Goal: Task Accomplishment & Management: Use online tool/utility

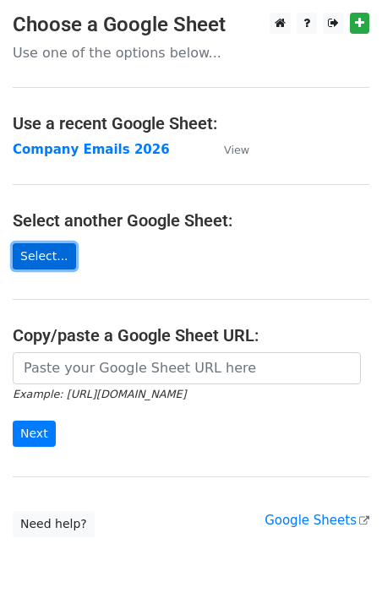
click at [53, 252] on link "Select..." at bounding box center [44, 256] width 63 height 26
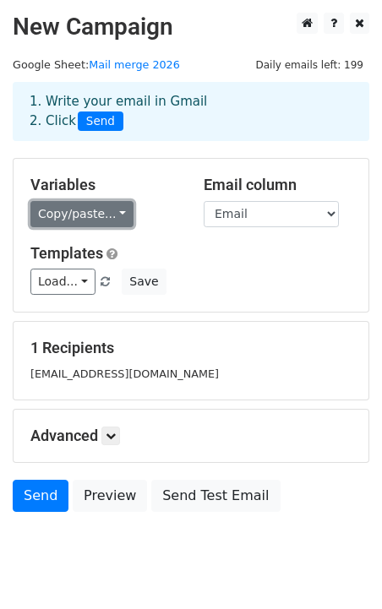
click at [117, 212] on link "Copy/paste..." at bounding box center [81, 214] width 103 height 26
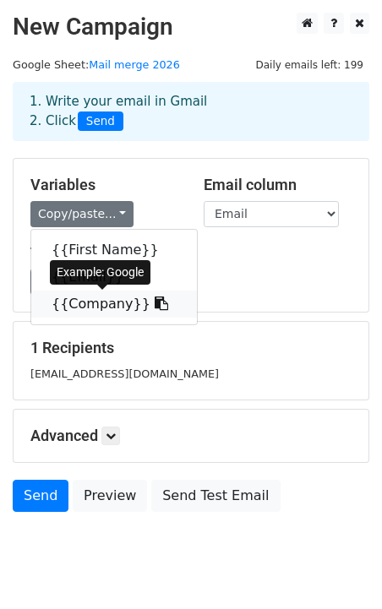
click at [100, 301] on link "{{Company}}" at bounding box center [113, 303] width 165 height 27
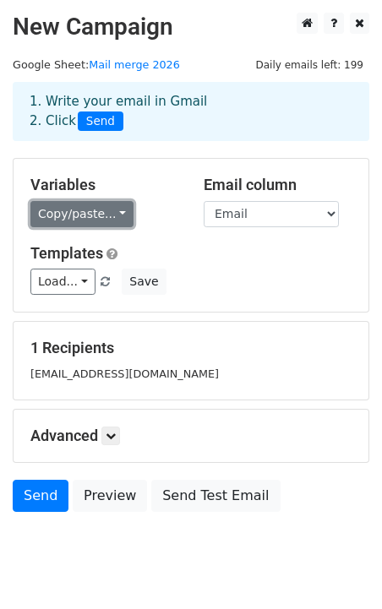
click at [82, 219] on link "Copy/paste..." at bounding box center [81, 214] width 103 height 26
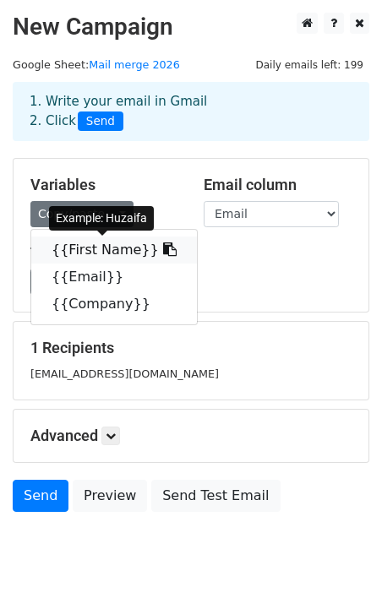
click at [106, 254] on link "{{First Name}}" at bounding box center [113, 249] width 165 height 27
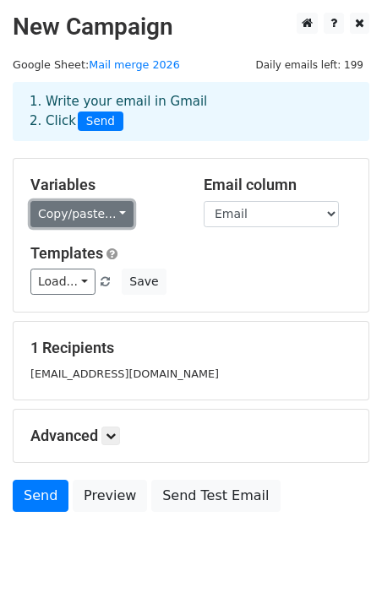
click at [78, 210] on link "Copy/paste..." at bounding box center [81, 214] width 103 height 26
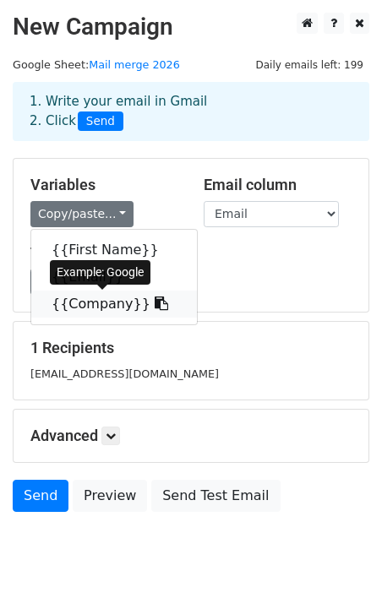
click at [107, 302] on link "{{Company}}" at bounding box center [113, 303] width 165 height 27
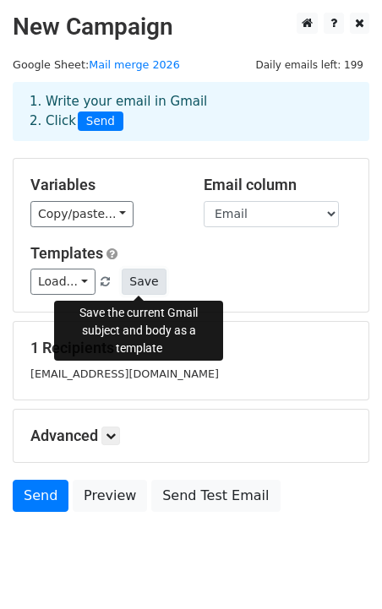
click at [139, 273] on button "Save" at bounding box center [144, 282] width 44 height 26
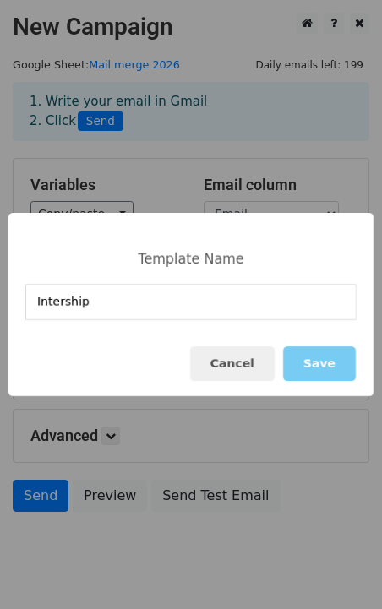
type input "Intership"
click at [332, 362] on button "Save" at bounding box center [319, 363] width 73 height 35
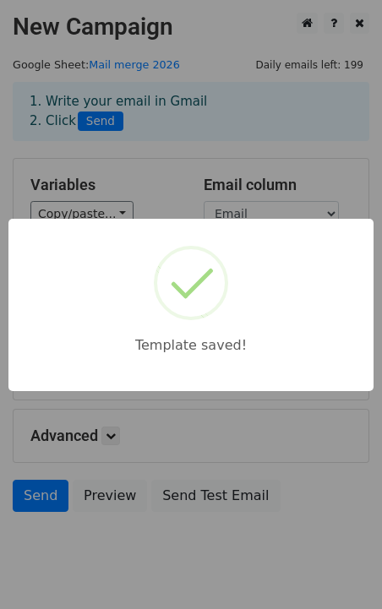
click at [251, 402] on div "Template saved!" at bounding box center [191, 304] width 382 height 609
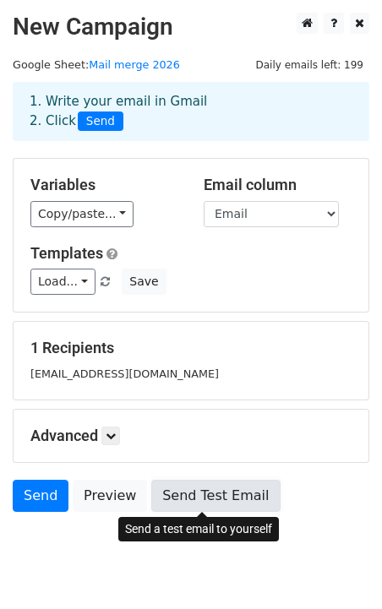
click at [171, 498] on link "Send Test Email" at bounding box center [215, 496] width 128 height 32
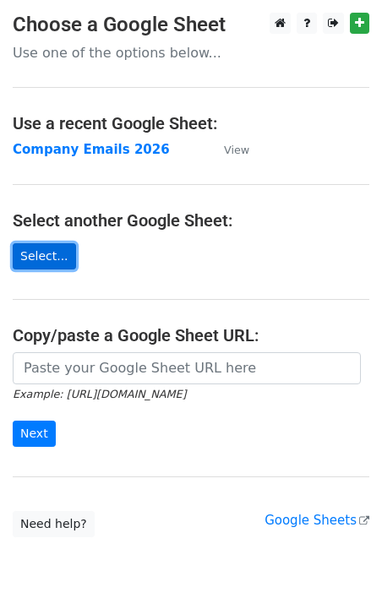
click at [41, 253] on link "Select..." at bounding box center [44, 256] width 63 height 26
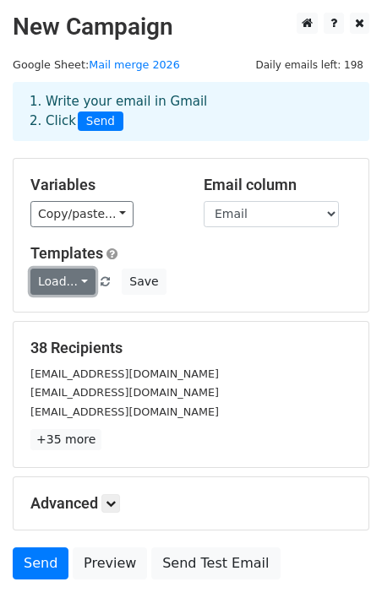
click at [71, 281] on link "Load..." at bounding box center [62, 282] width 65 height 26
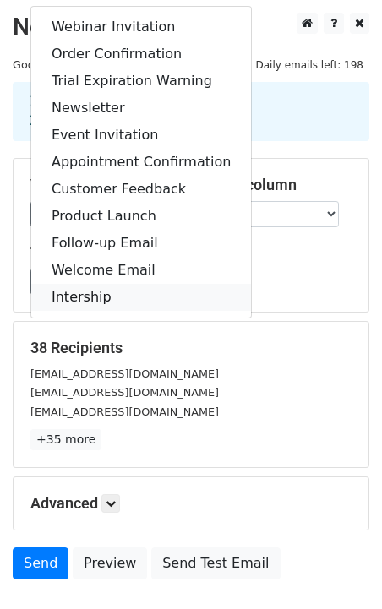
click at [93, 293] on link "Intership" at bounding box center [141, 297] width 220 height 27
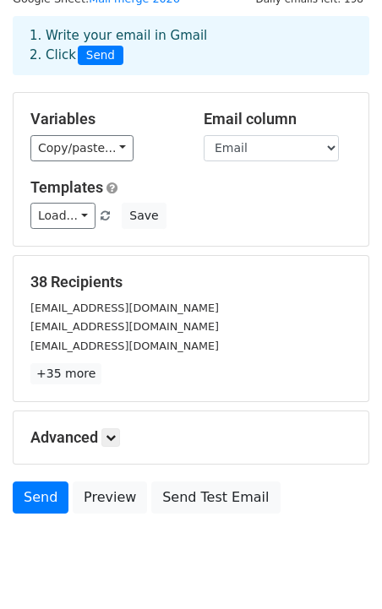
scroll to position [68, 0]
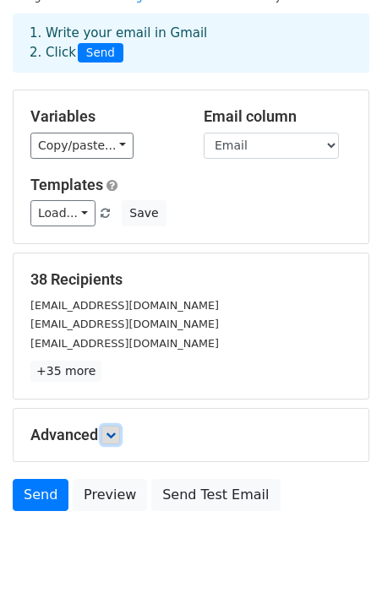
click at [112, 437] on icon at bounding box center [111, 435] width 10 height 10
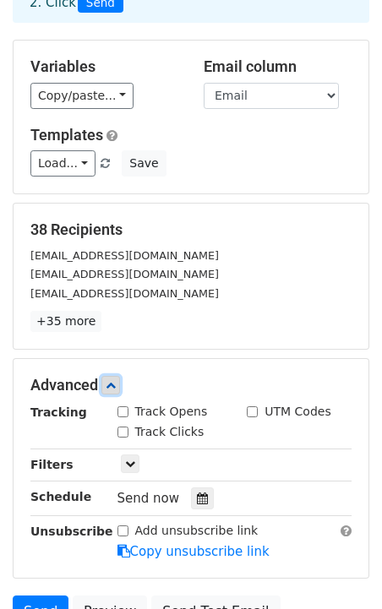
scroll to position [153, 0]
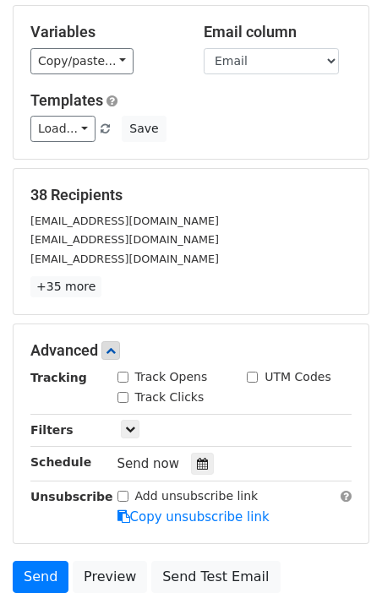
click at [122, 376] on input "Track Opens" at bounding box center [122, 377] width 11 height 11
checkbox input "true"
click at [123, 392] on input "Track Clicks" at bounding box center [122, 397] width 11 height 11
checkbox input "true"
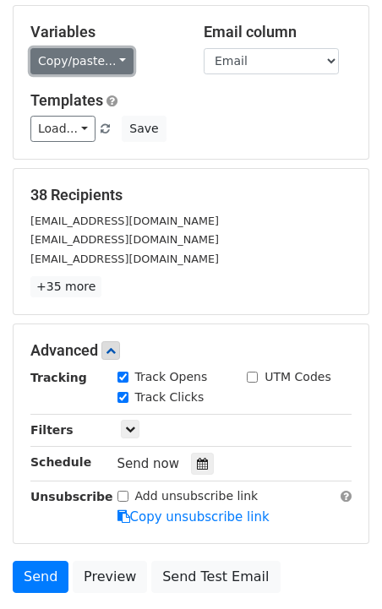
click at [90, 57] on link "Copy/paste..." at bounding box center [81, 61] width 103 height 26
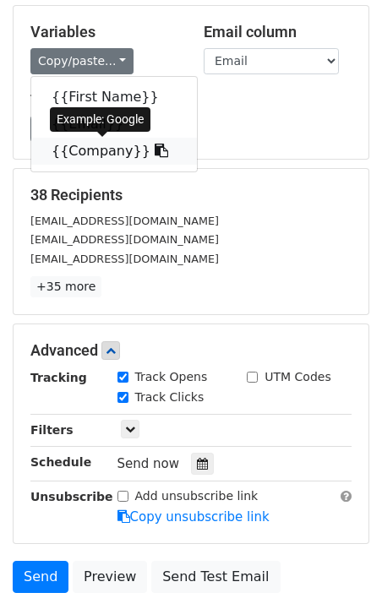
click at [90, 144] on link "{{Company}}" at bounding box center [113, 151] width 165 height 27
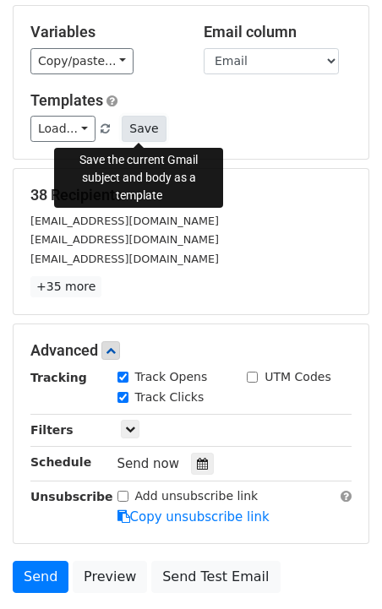
click at [137, 128] on button "Save" at bounding box center [144, 129] width 44 height 26
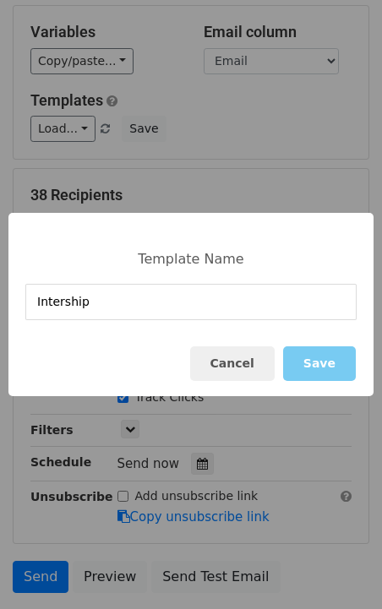
type input "Intership"
click at [317, 361] on button "Save" at bounding box center [319, 363] width 73 height 35
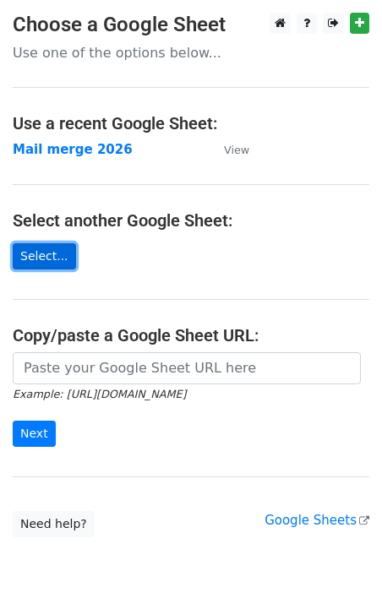
click at [48, 256] on link "Select..." at bounding box center [44, 256] width 63 height 26
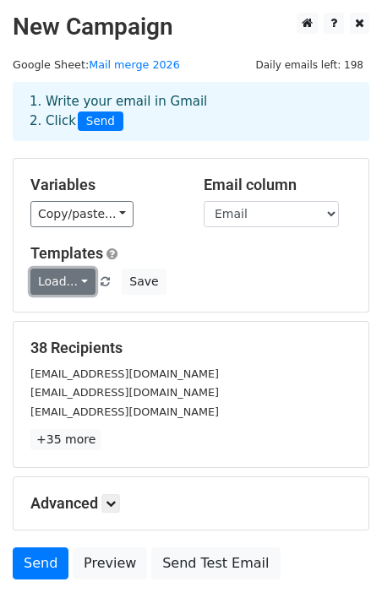
click at [70, 281] on link "Load..." at bounding box center [62, 282] width 65 height 26
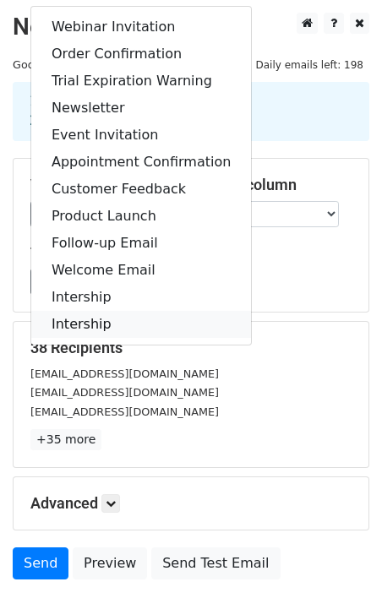
click at [99, 328] on link "Intership" at bounding box center [141, 324] width 220 height 27
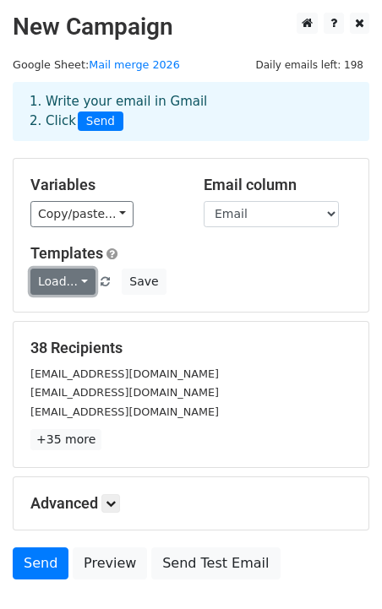
click at [66, 283] on link "Load..." at bounding box center [62, 282] width 65 height 26
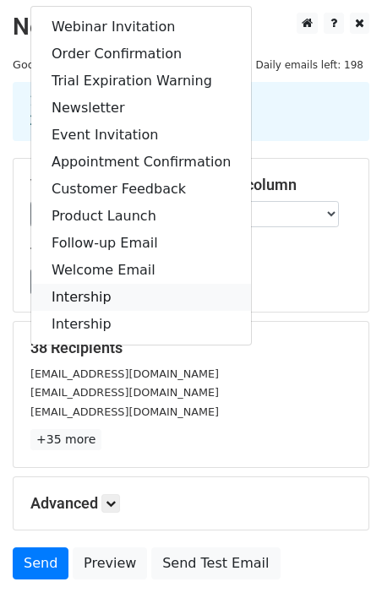
click at [76, 295] on link "Intership" at bounding box center [141, 297] width 220 height 27
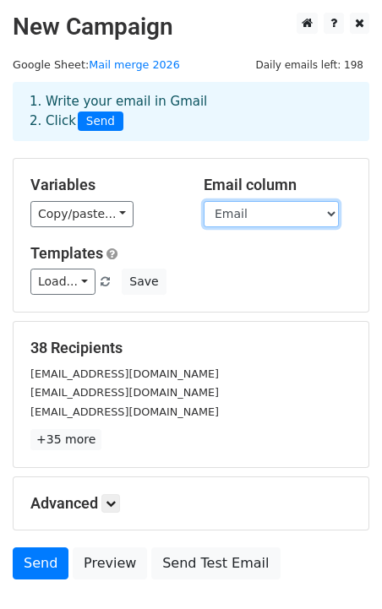
click at [295, 214] on select "First Name Email Company" at bounding box center [270, 214] width 135 height 26
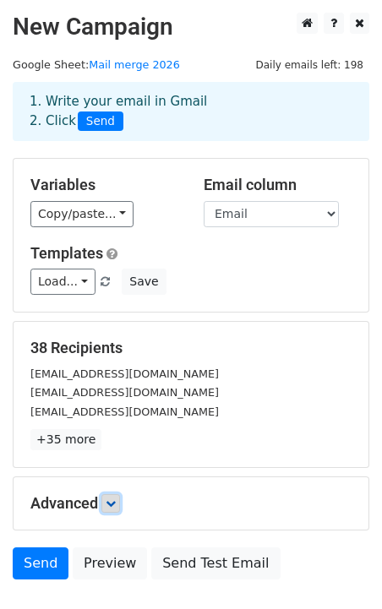
click at [117, 497] on link at bounding box center [110, 503] width 19 height 19
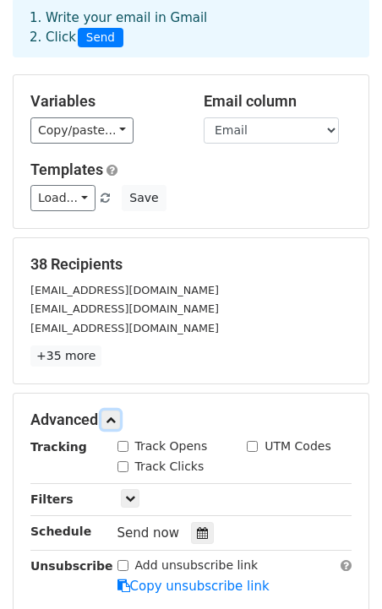
scroll to position [86, 0]
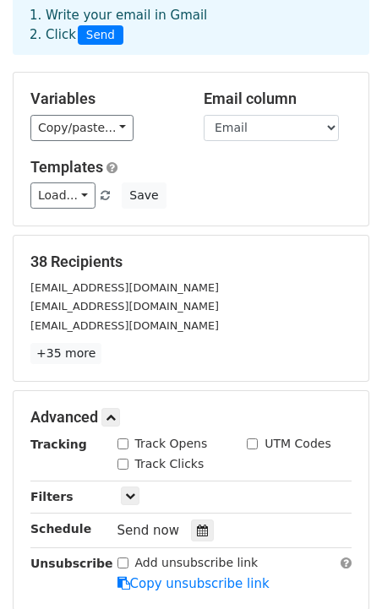
click at [127, 442] on div "Track Opens" at bounding box center [162, 444] width 90 height 18
click at [126, 459] on input "Track Clicks" at bounding box center [122, 463] width 11 height 11
checkbox input "true"
click at [123, 442] on input "Track Opens" at bounding box center [122, 443] width 11 height 11
checkbox input "true"
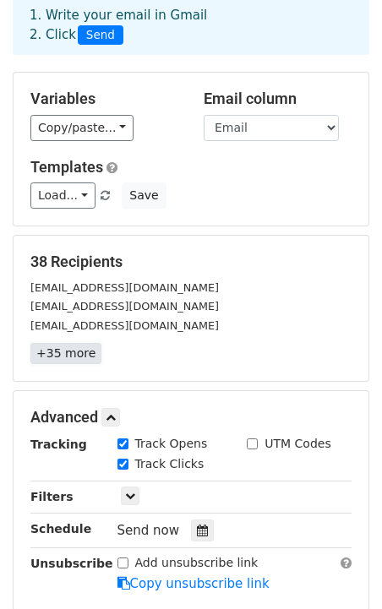
click at [57, 356] on link "+35 more" at bounding box center [65, 353] width 71 height 21
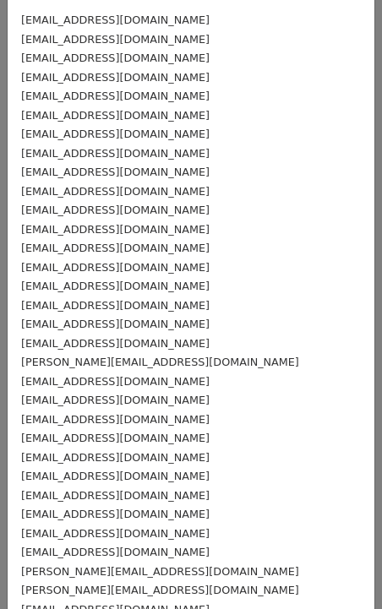
scroll to position [0, 0]
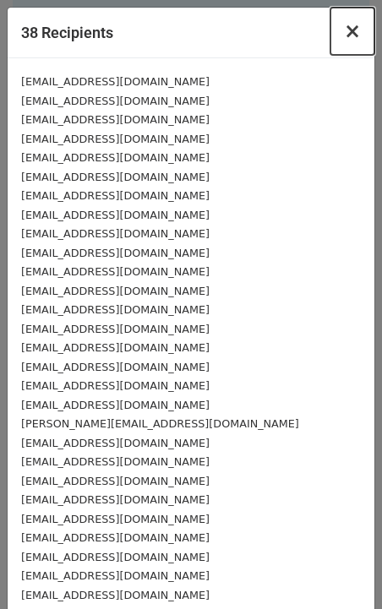
click at [355, 40] on span "×" at bounding box center [352, 31] width 17 height 24
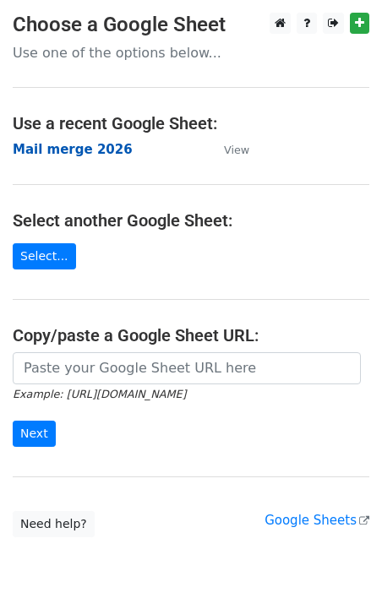
click at [52, 151] on strong "Mail merge 2026" at bounding box center [73, 149] width 120 height 15
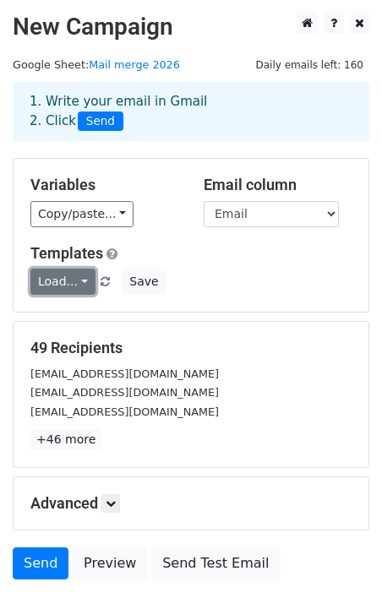
click at [61, 285] on link "Load..." at bounding box center [62, 282] width 65 height 26
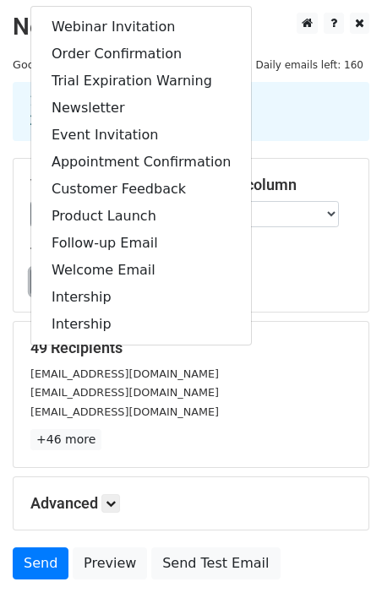
scroll to position [12, 0]
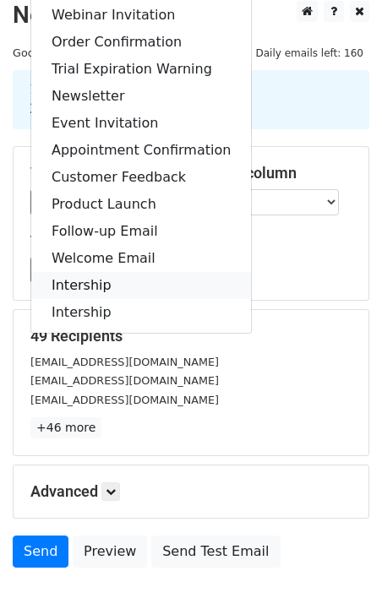
click at [74, 287] on link "Intership" at bounding box center [141, 285] width 220 height 27
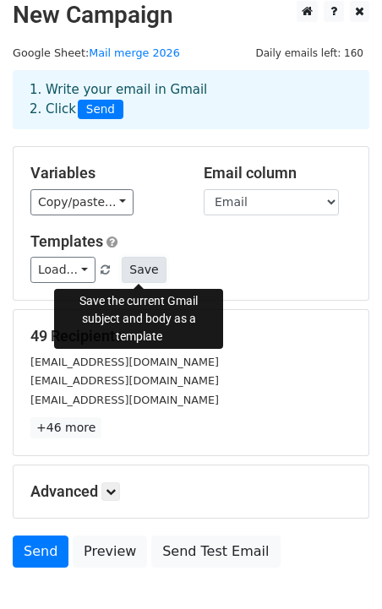
click at [144, 265] on button "Save" at bounding box center [144, 270] width 44 height 26
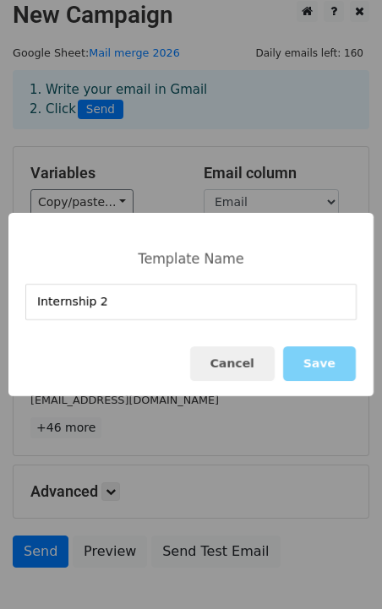
type input "Internship 2"
click at [359, 379] on div "Cancel Save" at bounding box center [190, 363] width 365 height 65
click at [320, 365] on button "Save" at bounding box center [319, 363] width 73 height 35
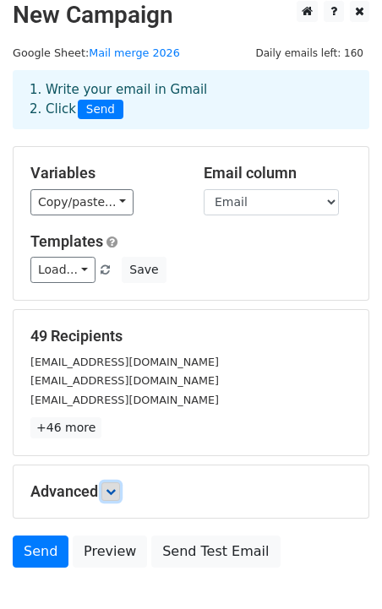
click at [110, 500] on link at bounding box center [110, 491] width 19 height 19
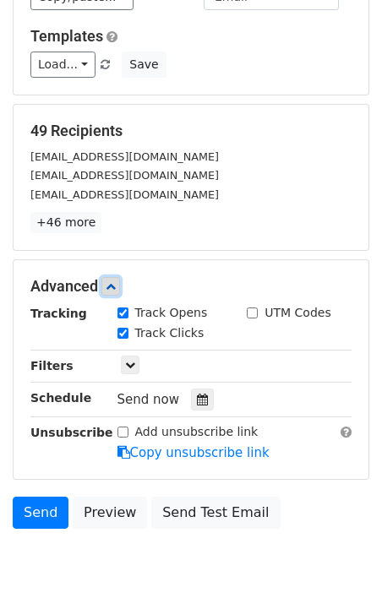
scroll to position [219, 0]
